Goal: Task Accomplishment & Management: Use online tool/utility

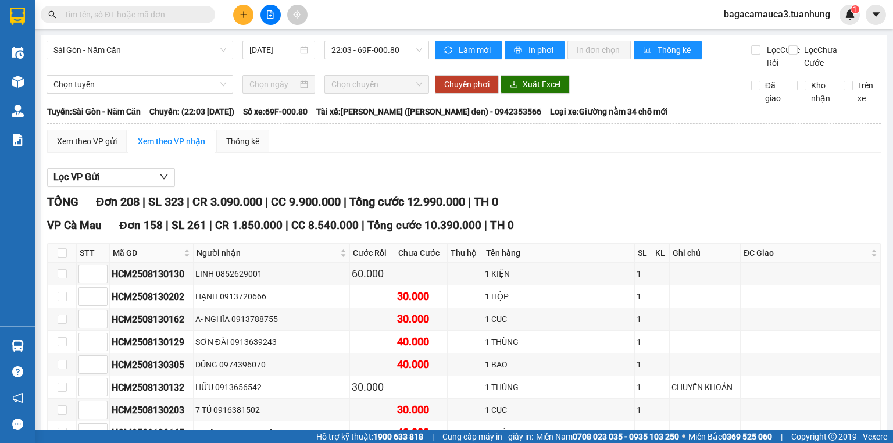
click at [759, 19] on span "bagacamauca3.tuanhung" at bounding box center [776, 14] width 125 height 15
click at [773, 37] on span "Đăng xuất" at bounding box center [782, 36] width 99 height 13
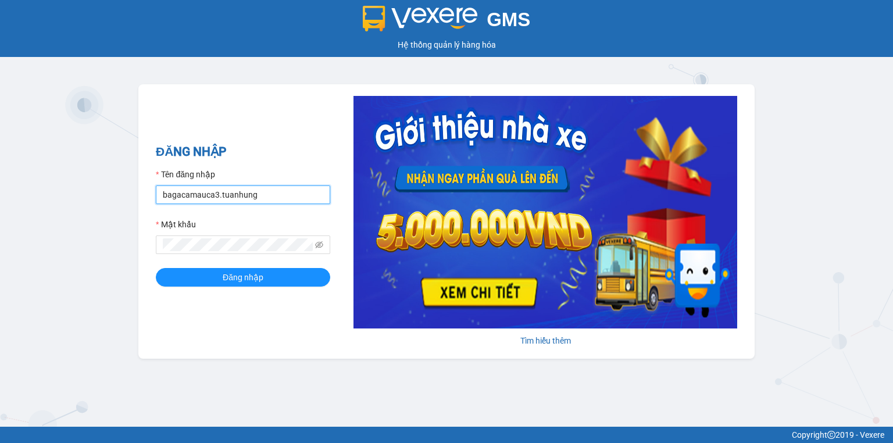
click at [296, 197] on input "bagacamauca3.tuanhung" at bounding box center [243, 194] width 174 height 19
type input "bagacamauca1.tuanhung"
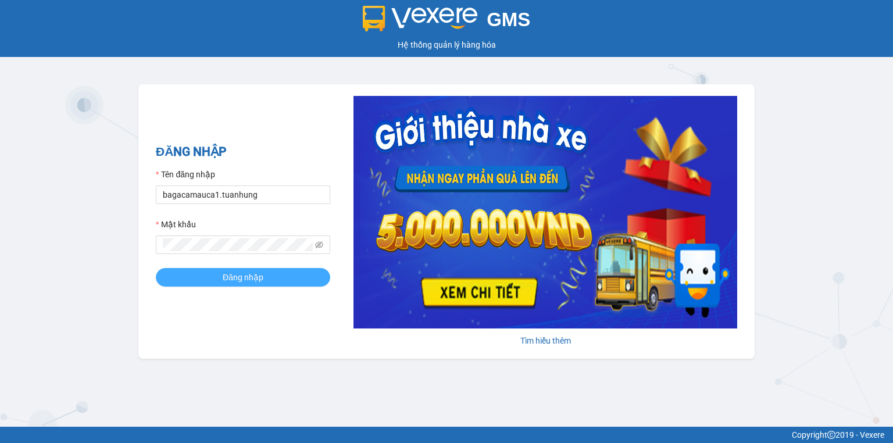
click at [282, 278] on button "Đăng nhập" at bounding box center [243, 277] width 174 height 19
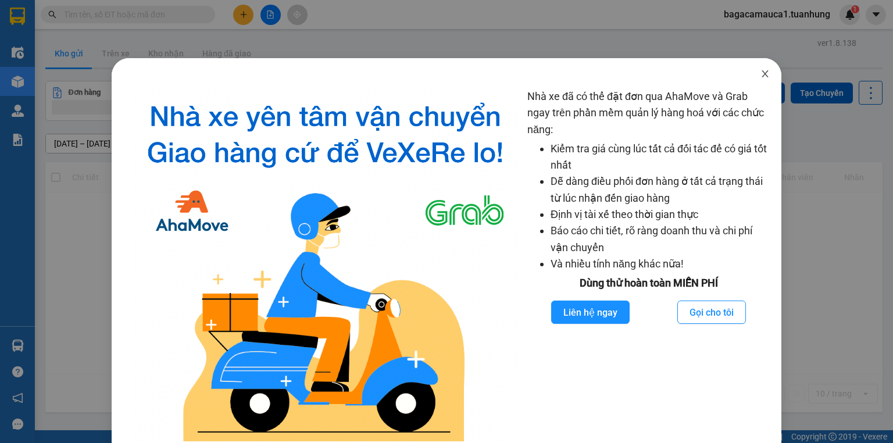
click at [760, 74] on icon "close" at bounding box center [764, 73] width 9 height 9
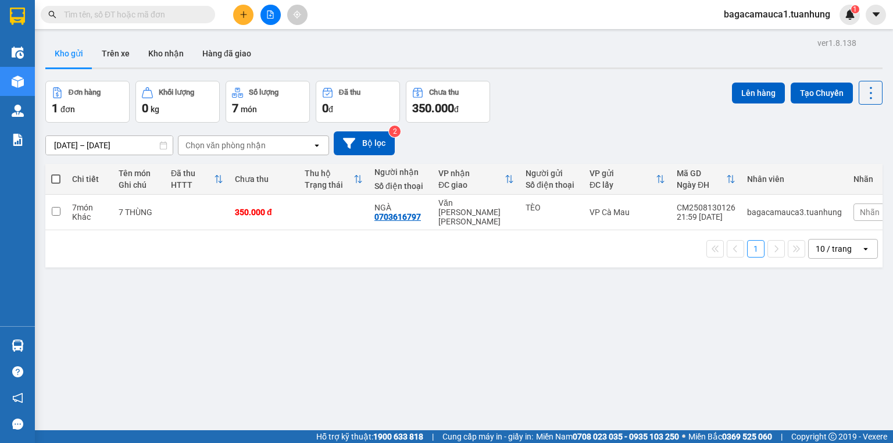
click at [171, 16] on input "text" at bounding box center [132, 14] width 137 height 13
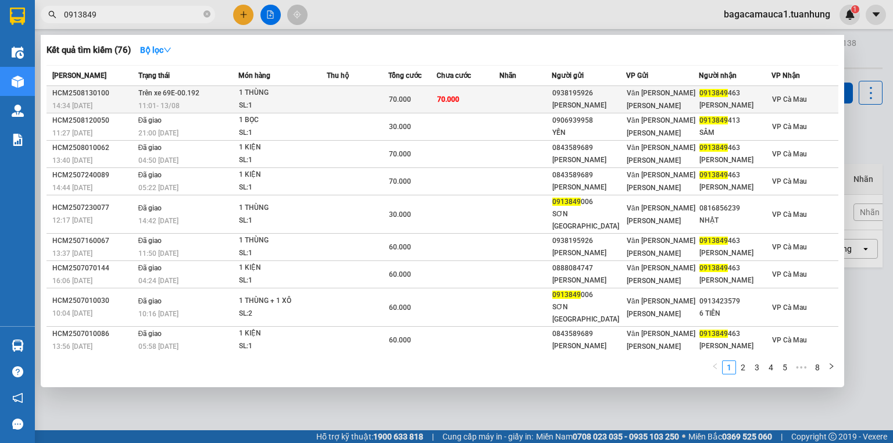
type input "0913849"
click at [360, 92] on td at bounding box center [358, 99] width 62 height 27
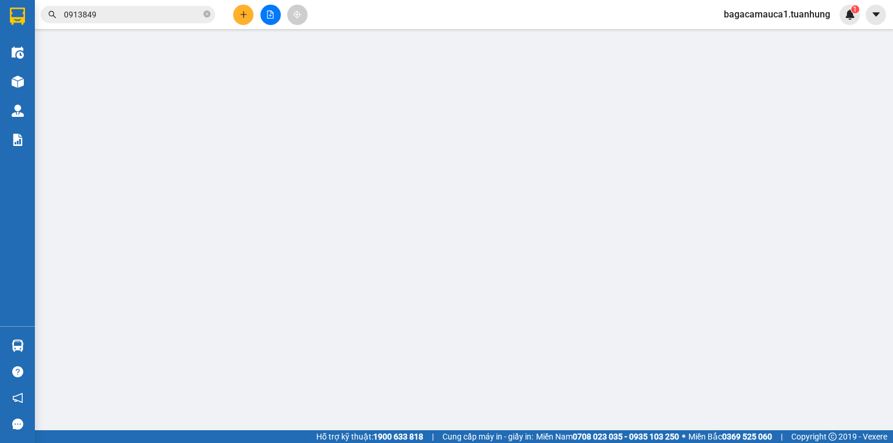
type input "0938195926"
type input "[PERSON_NAME]"
type input "0913849463"
type input "[PERSON_NAME]"
type input "70.000"
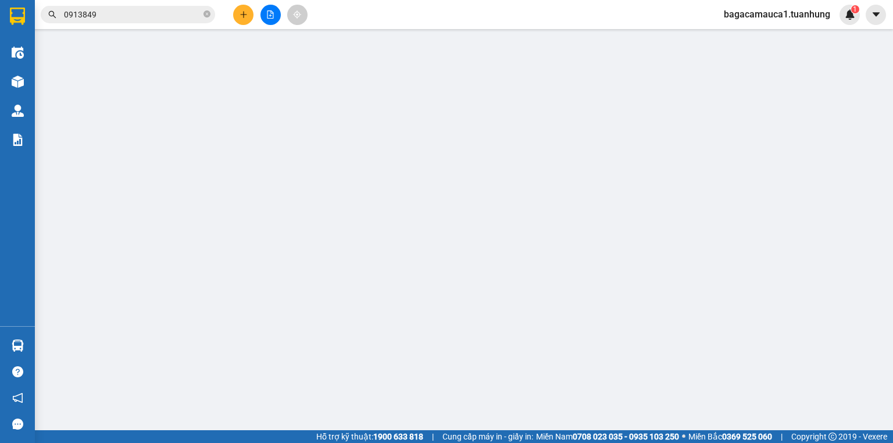
type input "70.000"
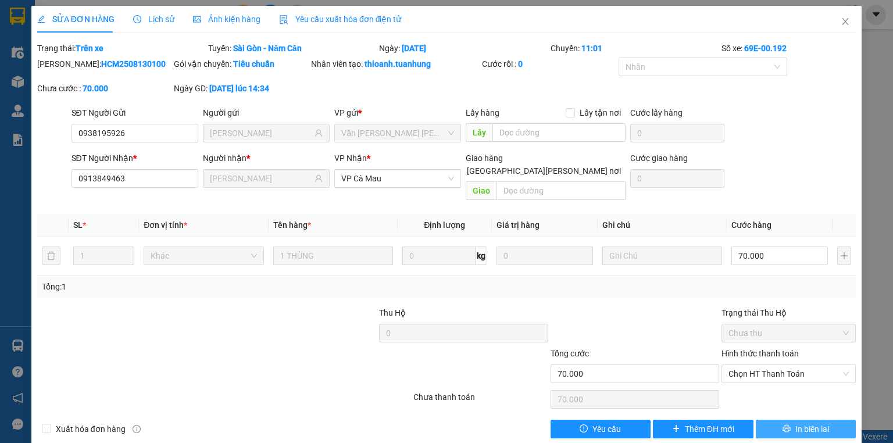
click at [795, 423] on span "In biên lai" at bounding box center [812, 429] width 34 height 13
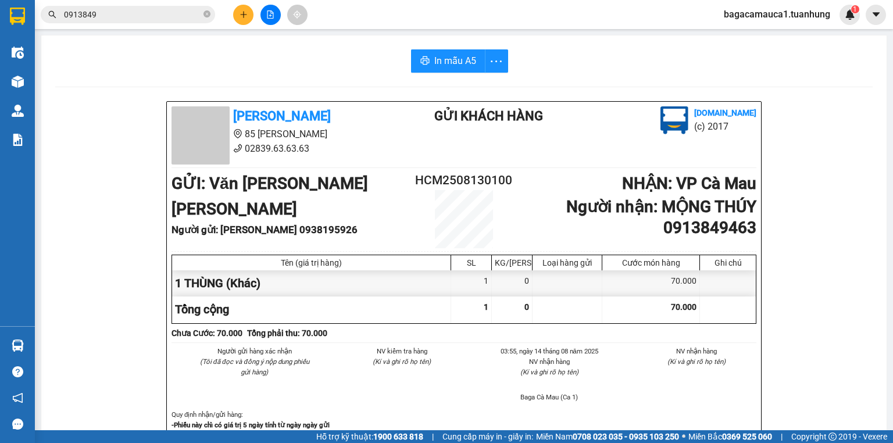
click at [190, 10] on input "0913849" at bounding box center [132, 14] width 137 height 13
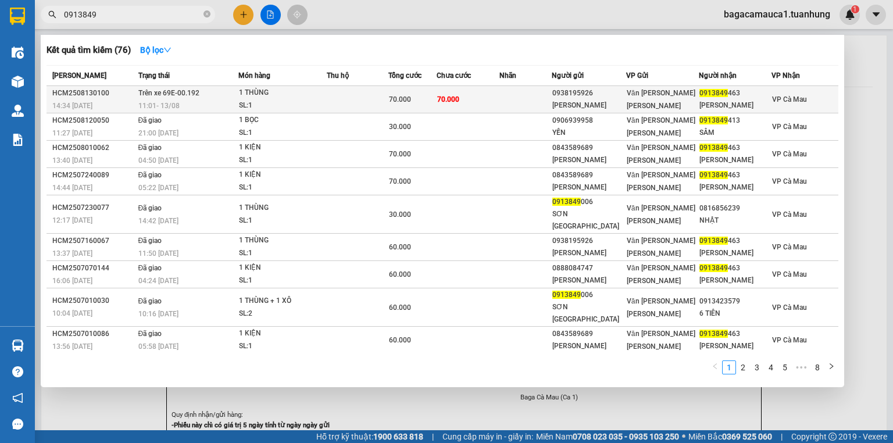
click at [549, 101] on td at bounding box center [525, 99] width 52 height 27
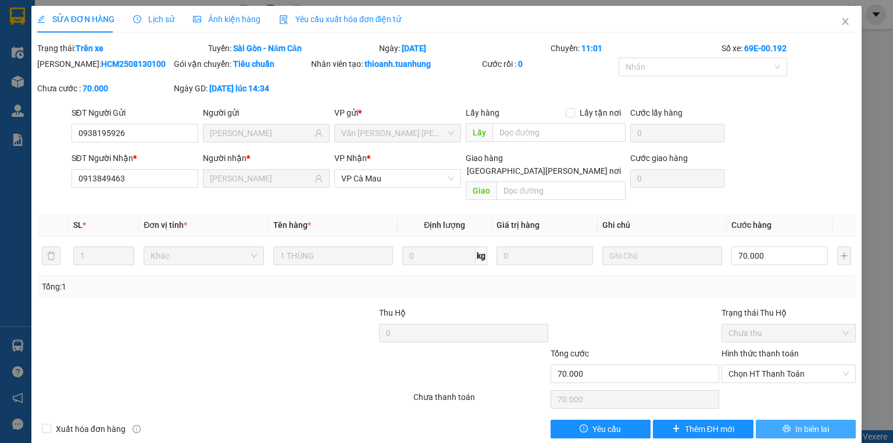
click at [804, 423] on span "In biên lai" at bounding box center [812, 429] width 34 height 13
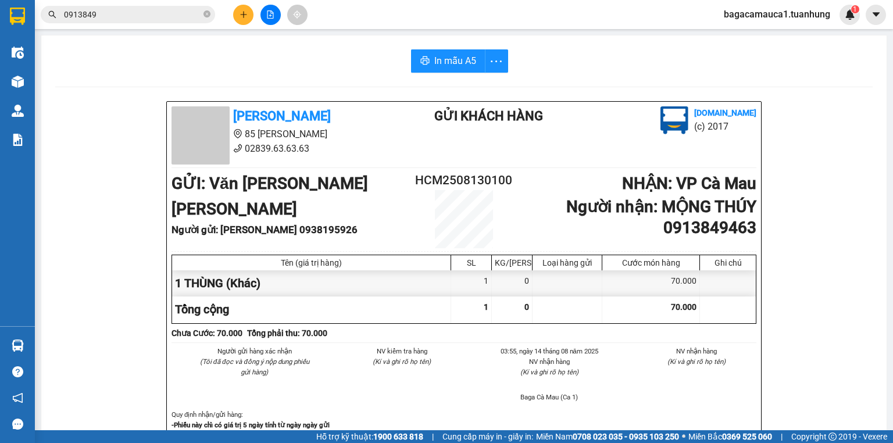
click at [163, 14] on input "0913849" at bounding box center [132, 14] width 137 height 13
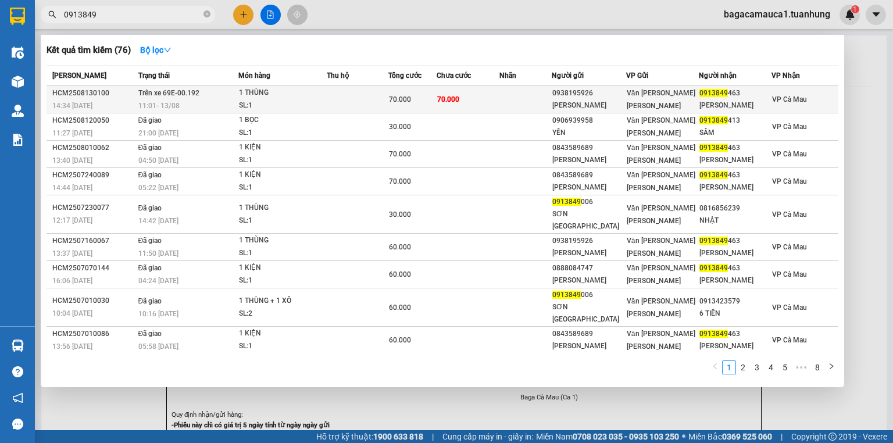
click at [620, 99] on div "[PERSON_NAME]" at bounding box center [588, 105] width 73 height 12
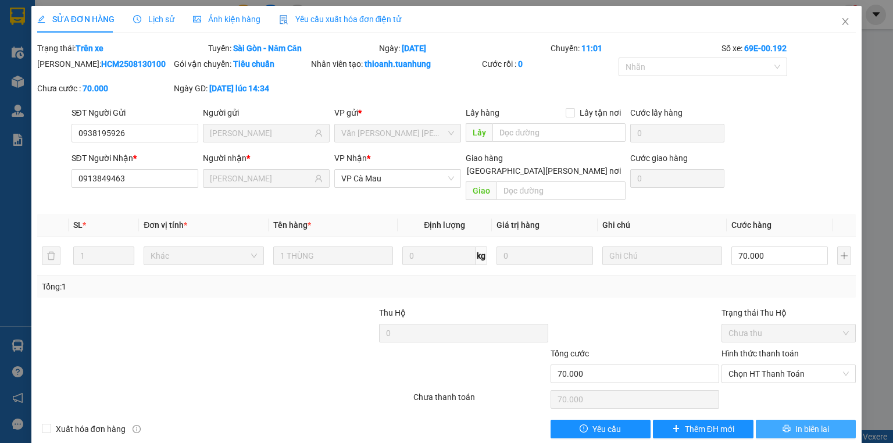
click at [804, 423] on span "In biên lai" at bounding box center [812, 429] width 34 height 13
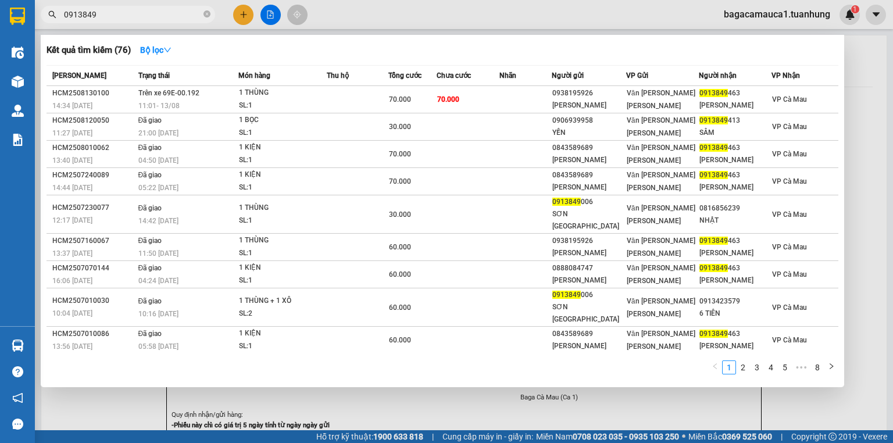
click at [146, 17] on input "0913849" at bounding box center [132, 14] width 137 height 13
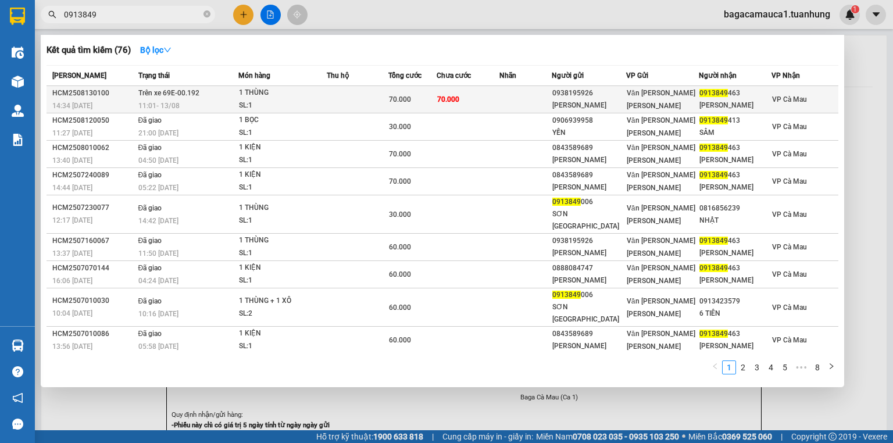
click at [528, 104] on td at bounding box center [525, 99] width 52 height 27
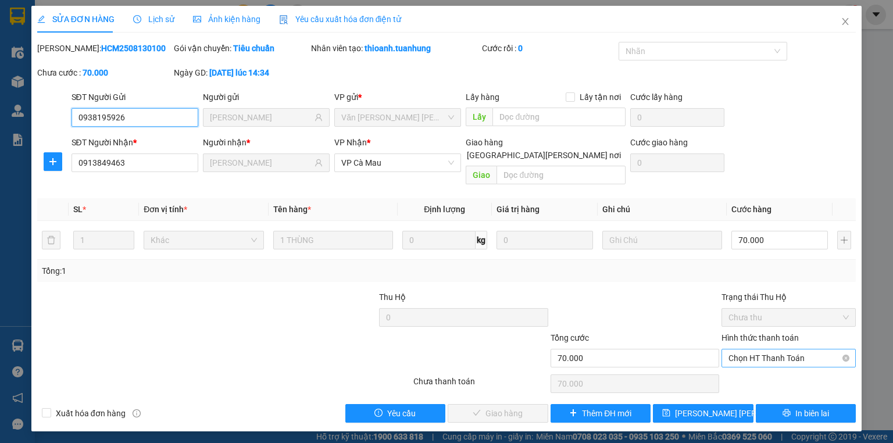
click at [793, 349] on span "Chọn HT Thanh Toán" at bounding box center [788, 357] width 120 height 17
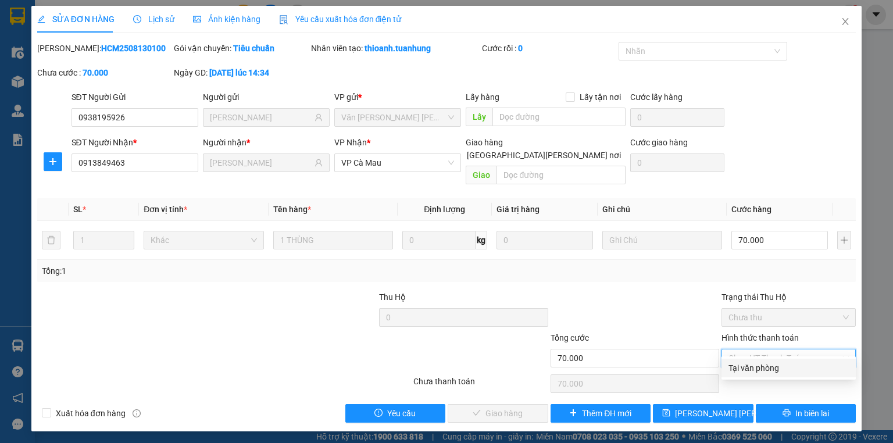
click at [796, 370] on div "Tại văn phòng" at bounding box center [788, 368] width 120 height 13
type input "0"
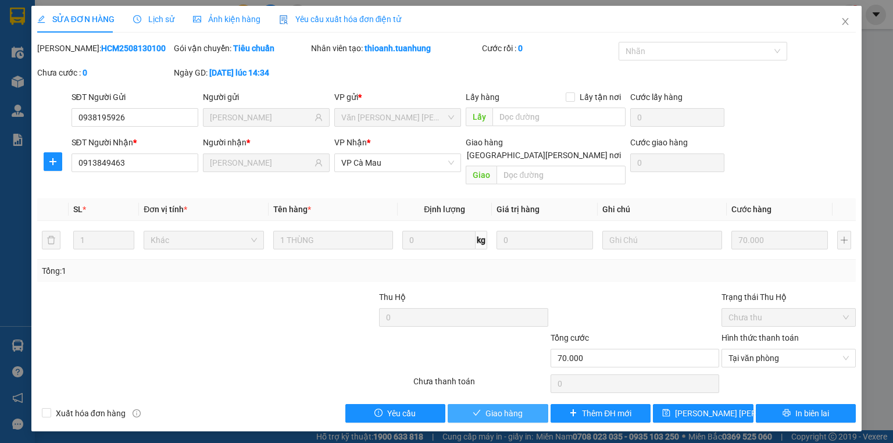
click at [504, 407] on span "Giao hàng" at bounding box center [503, 413] width 37 height 13
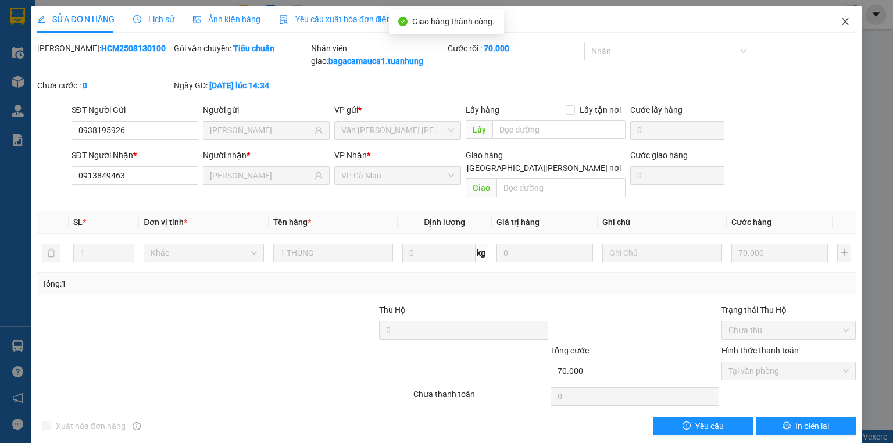
click at [842, 21] on icon "close" at bounding box center [845, 21] width 9 height 9
